Goal: Information Seeking & Learning: Learn about a topic

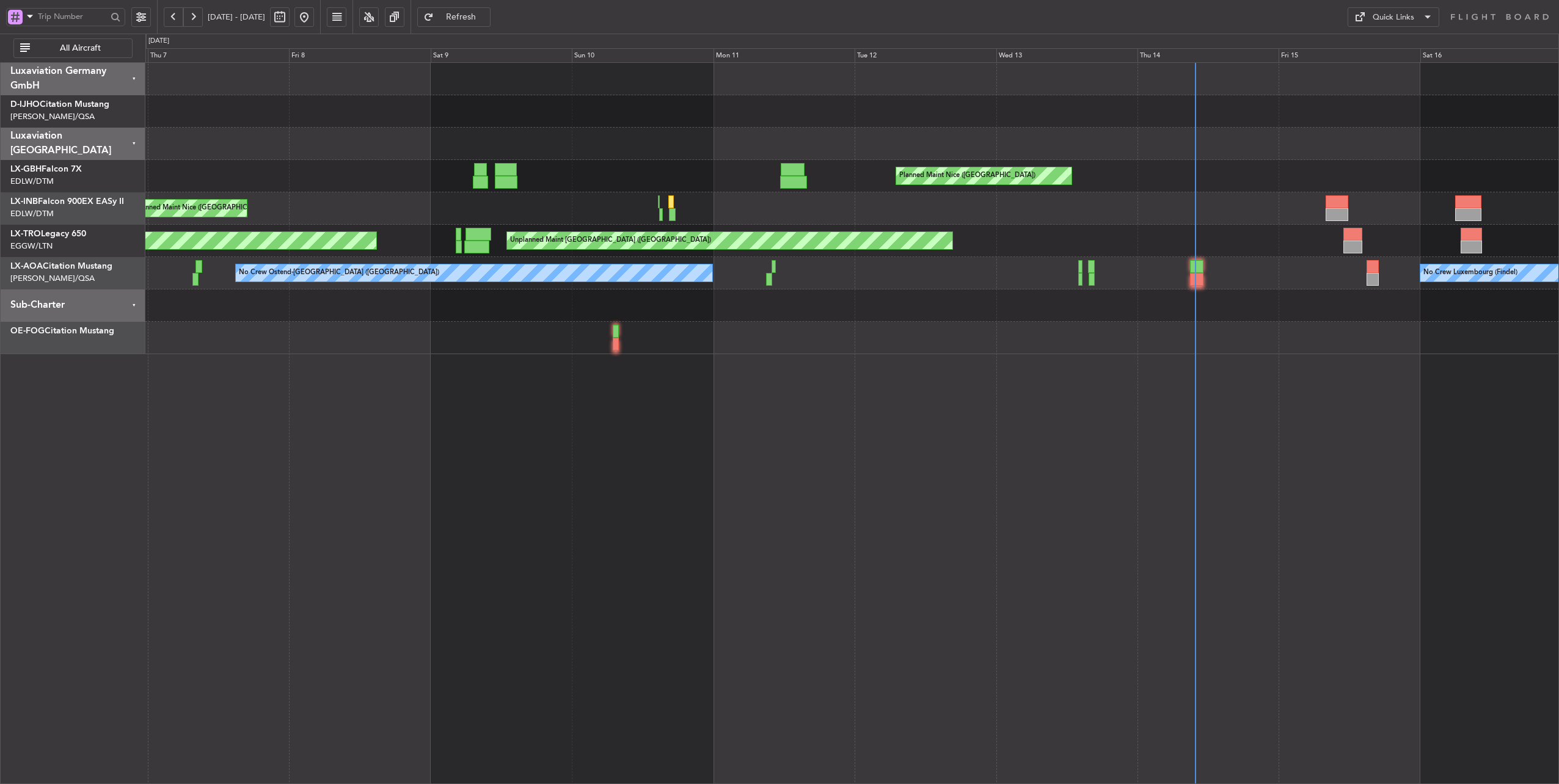
click at [1103, 210] on div "Unplanned Maint Nice ([GEOGRAPHIC_DATA])" at bounding box center [852, 208] width 1413 height 32
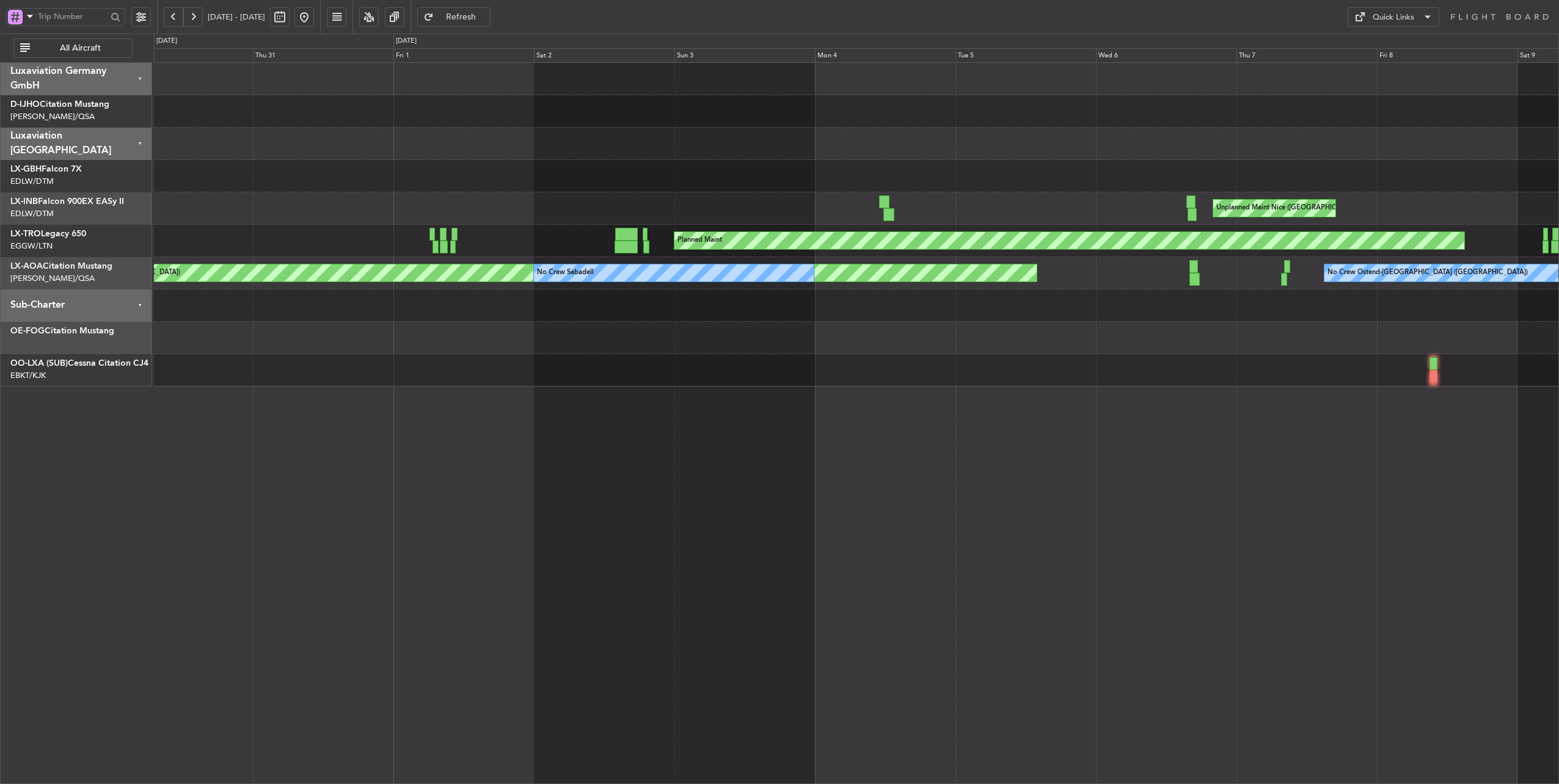
click at [1448, 194] on div "Unplanned Maint Nice ([GEOGRAPHIC_DATA])" at bounding box center [856, 208] width 1404 height 32
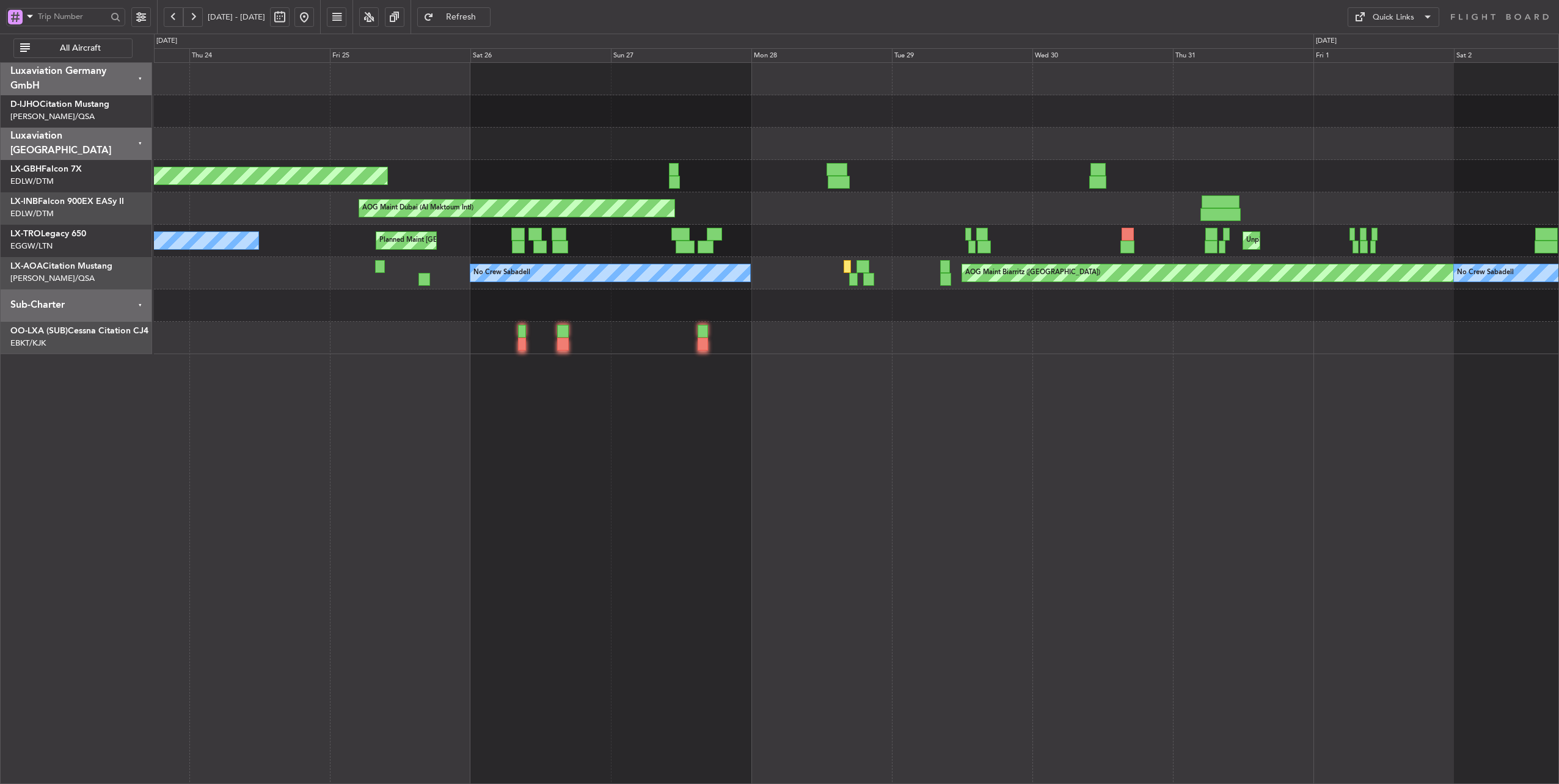
click at [1312, 190] on div "Planned Maint [GEOGRAPHIC_DATA] ([GEOGRAPHIC_DATA]) AOG Maint [GEOGRAPHIC_DATA]…" at bounding box center [856, 208] width 1404 height 291
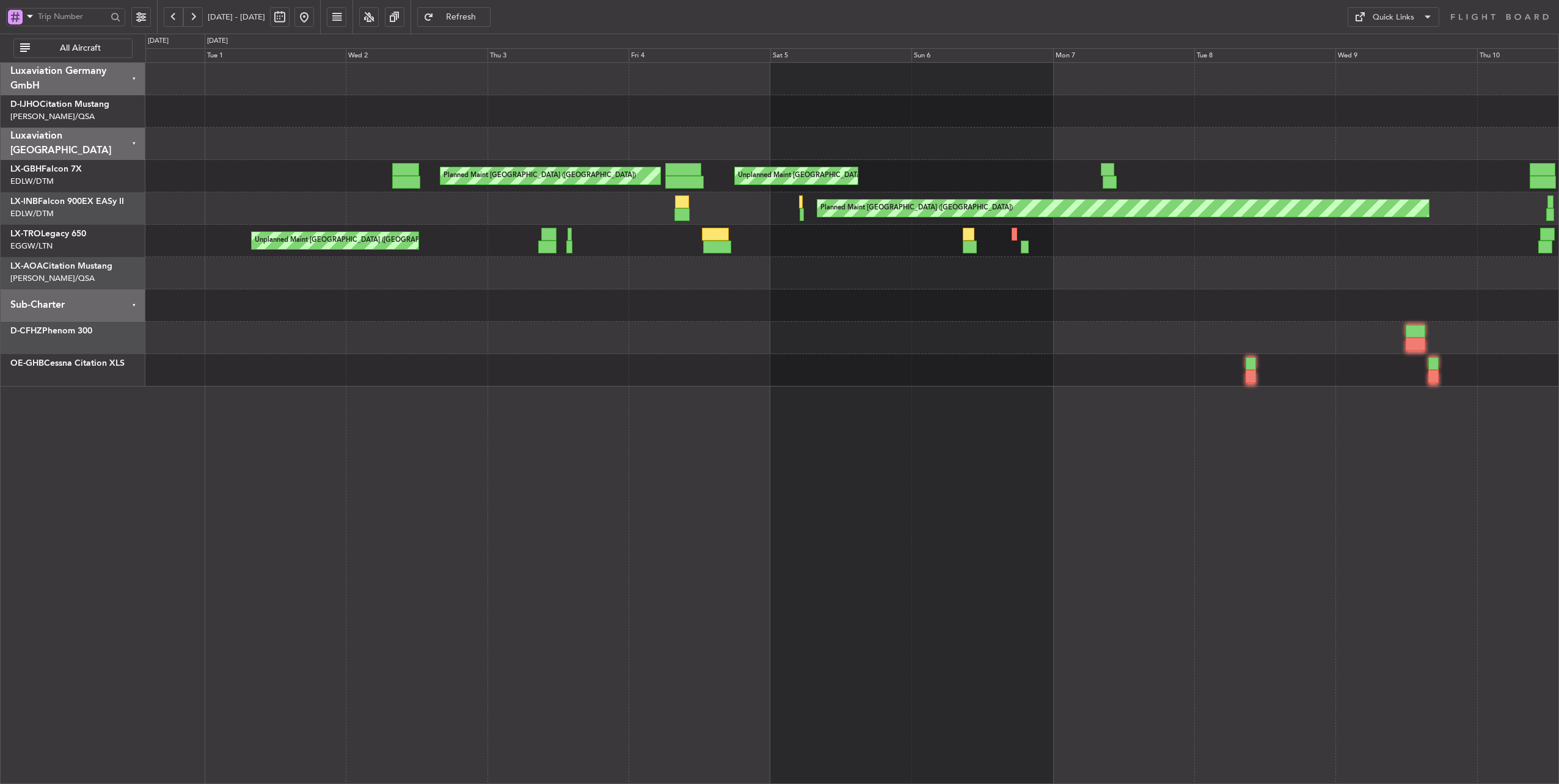
click at [1558, 191] on html "[DATE] - [DATE] Refresh Quick Links All Aircraft Unplanned Maint [GEOGRAPHIC_DA…" at bounding box center [780, 392] width 1559 height 784
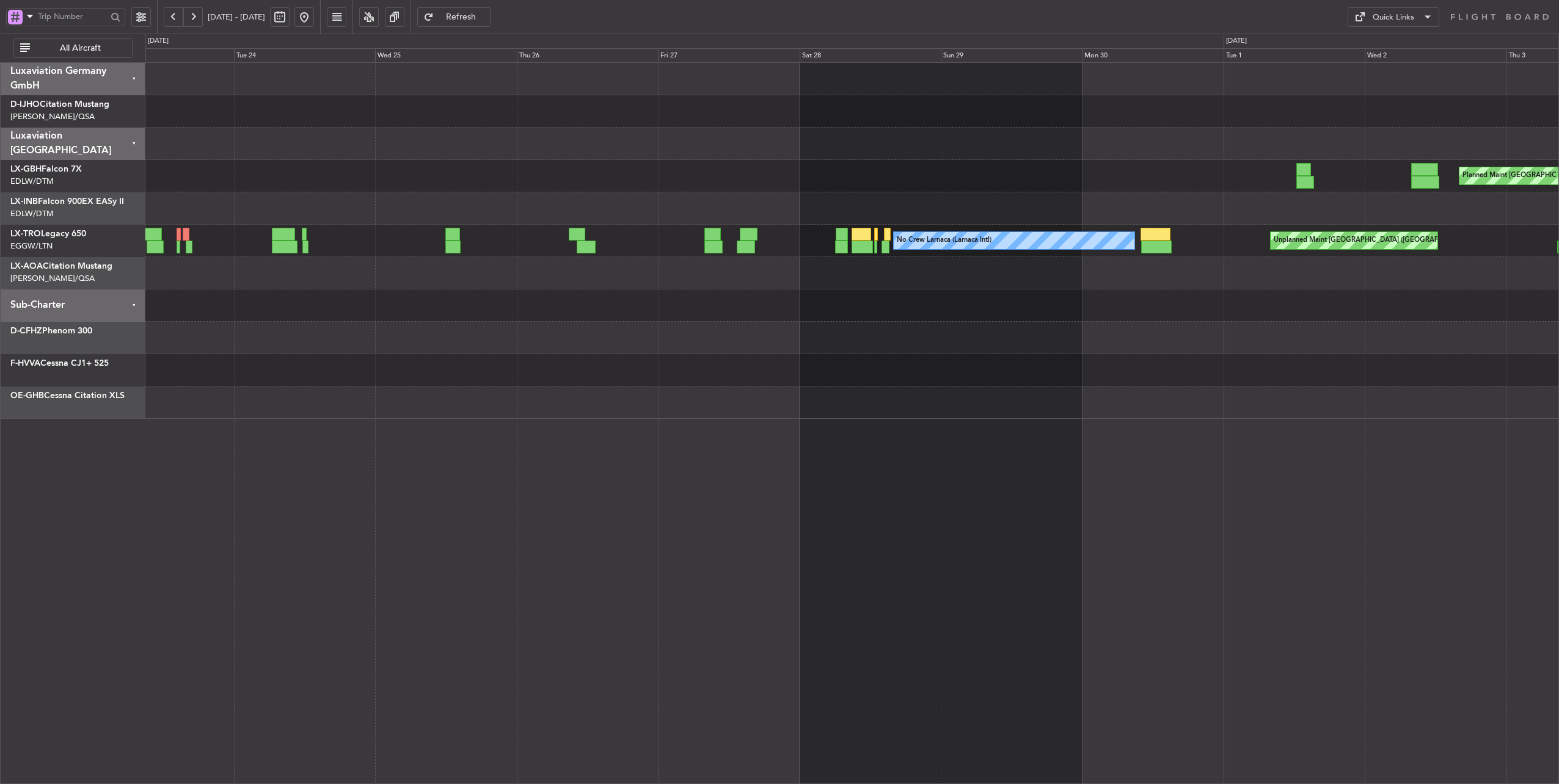
click at [1335, 208] on div "Planned Maint [GEOGRAPHIC_DATA] ([GEOGRAPHIC_DATA])" at bounding box center [852, 208] width 1413 height 32
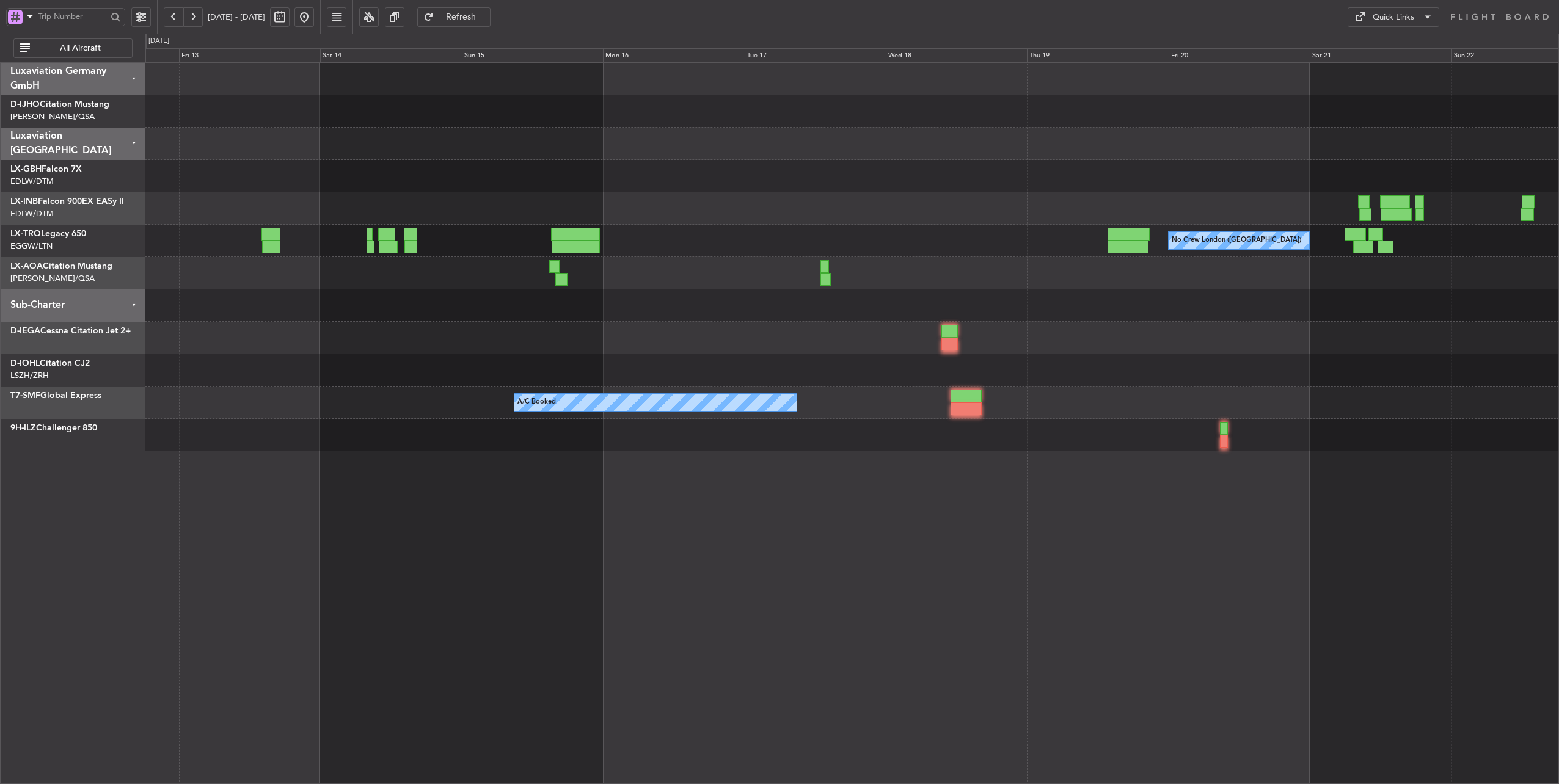
click at [966, 257] on div "Planned Maint [GEOGRAPHIC_DATA] ([GEOGRAPHIC_DATA]) No Crew [GEOGRAPHIC_DATA] (…" at bounding box center [852, 257] width 1413 height 388
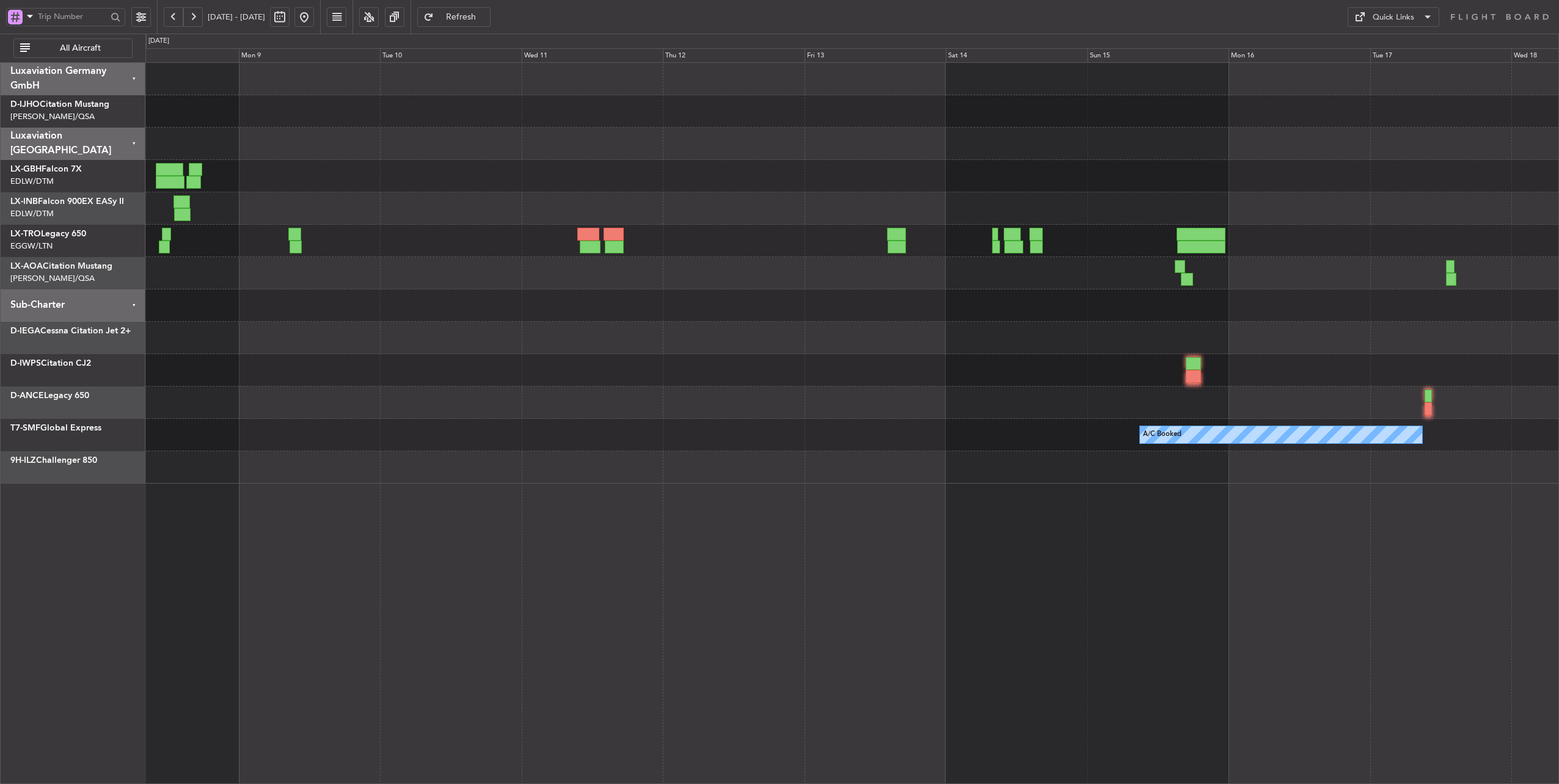
click at [911, 210] on div at bounding box center [852, 208] width 1413 height 32
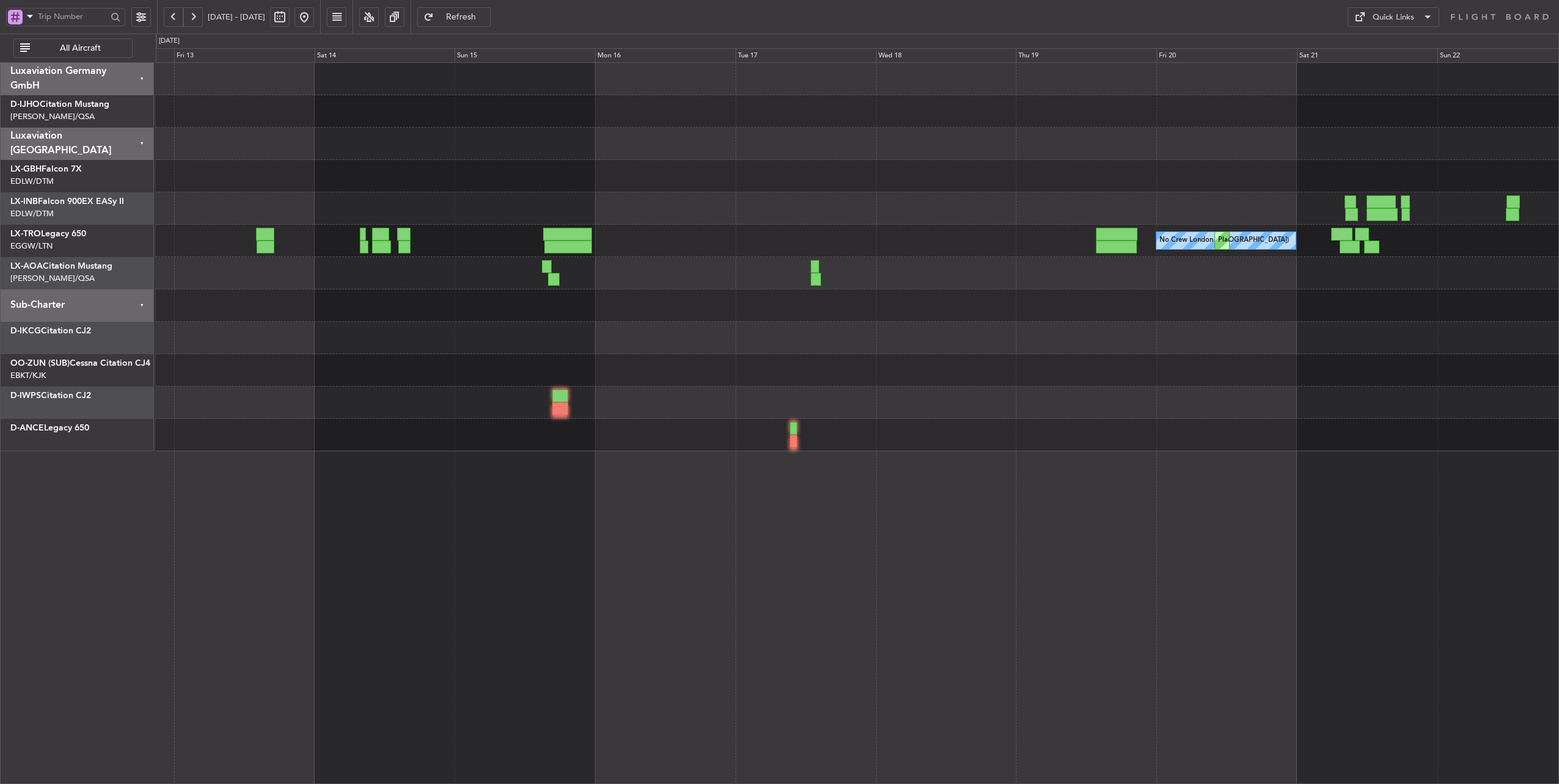
click at [268, 174] on div at bounding box center [857, 176] width 1403 height 32
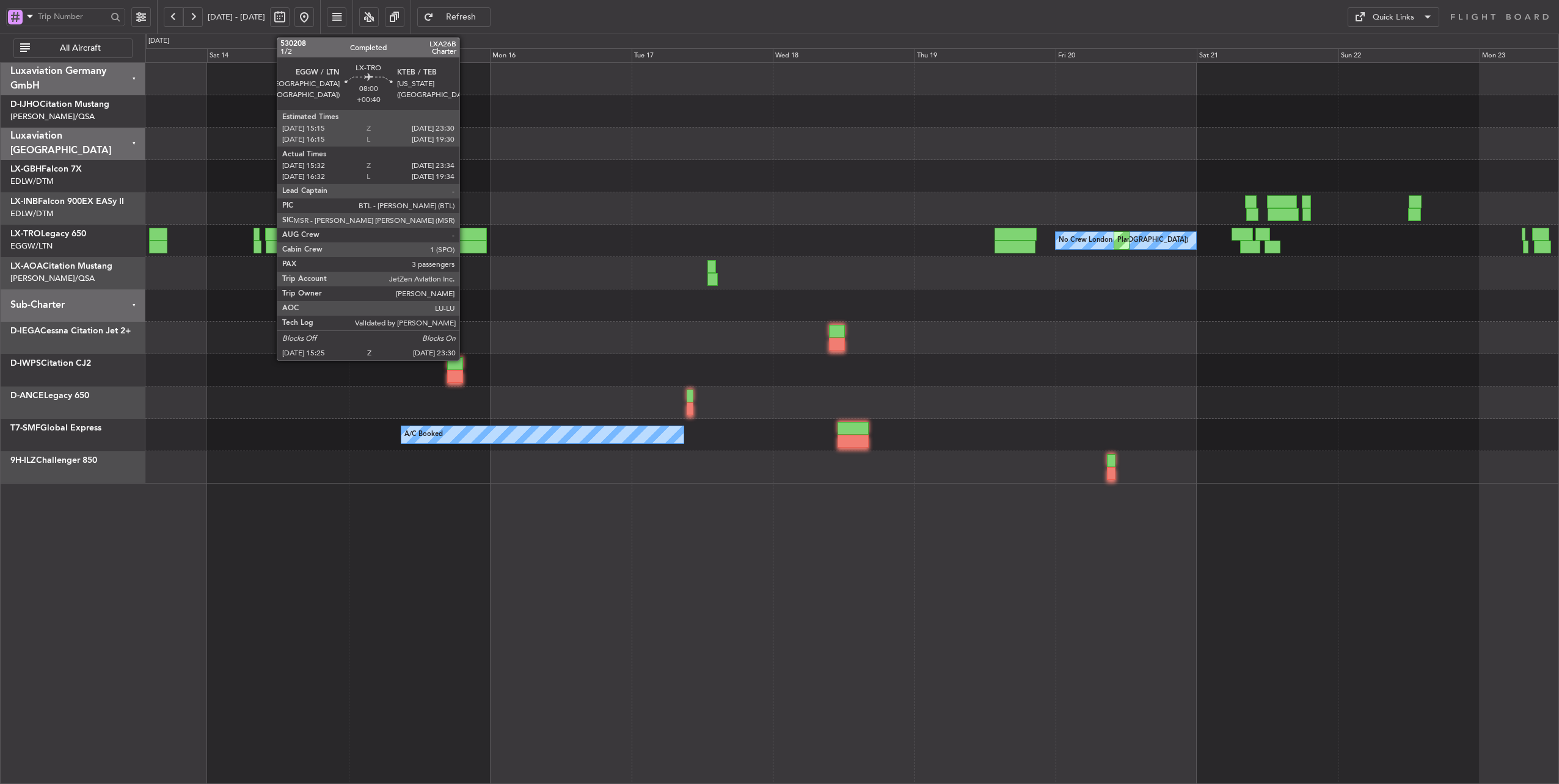
click at [465, 236] on div at bounding box center [463, 234] width 49 height 13
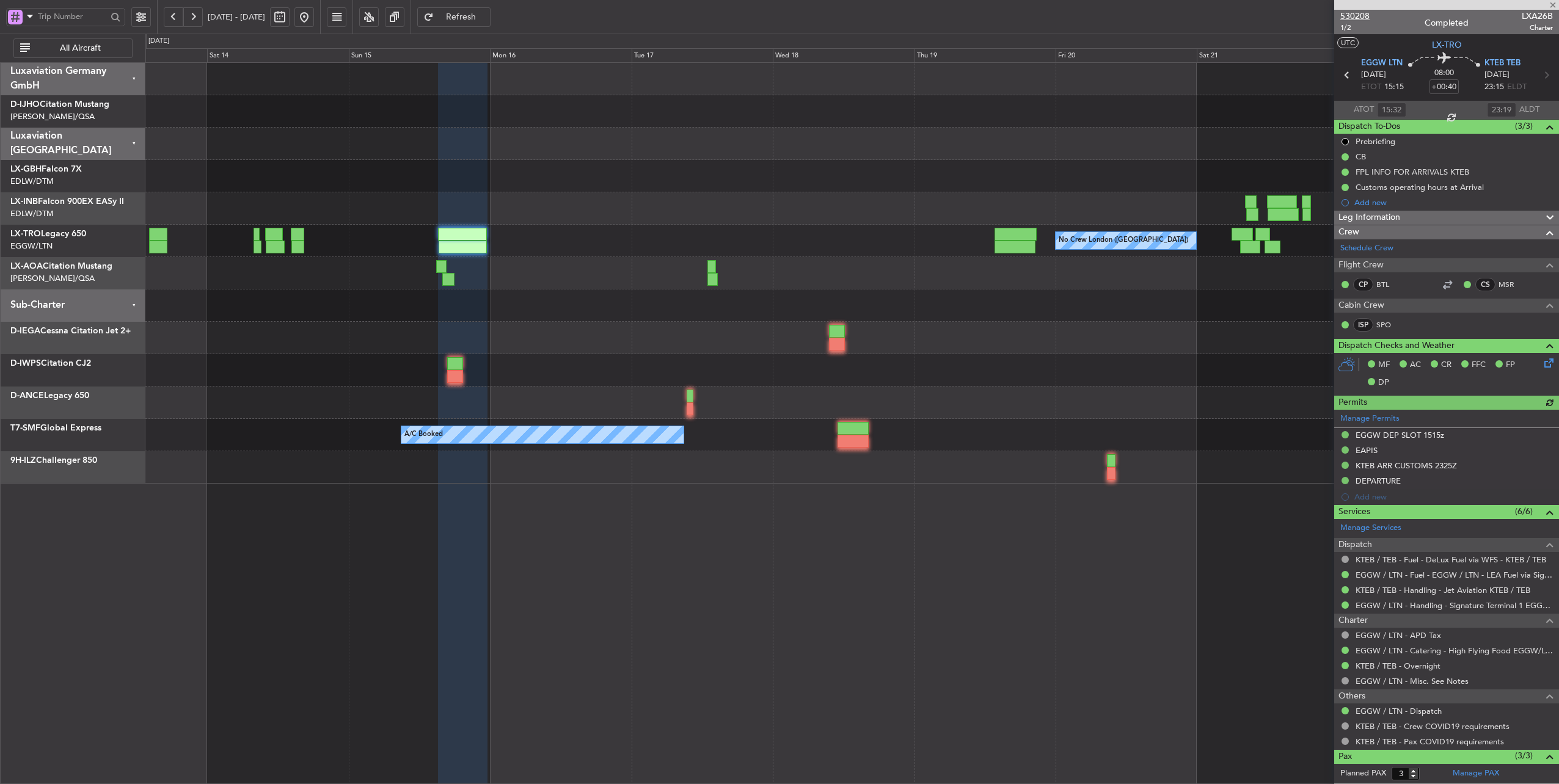
click at [1358, 13] on span "530208" at bounding box center [1355, 16] width 29 height 13
